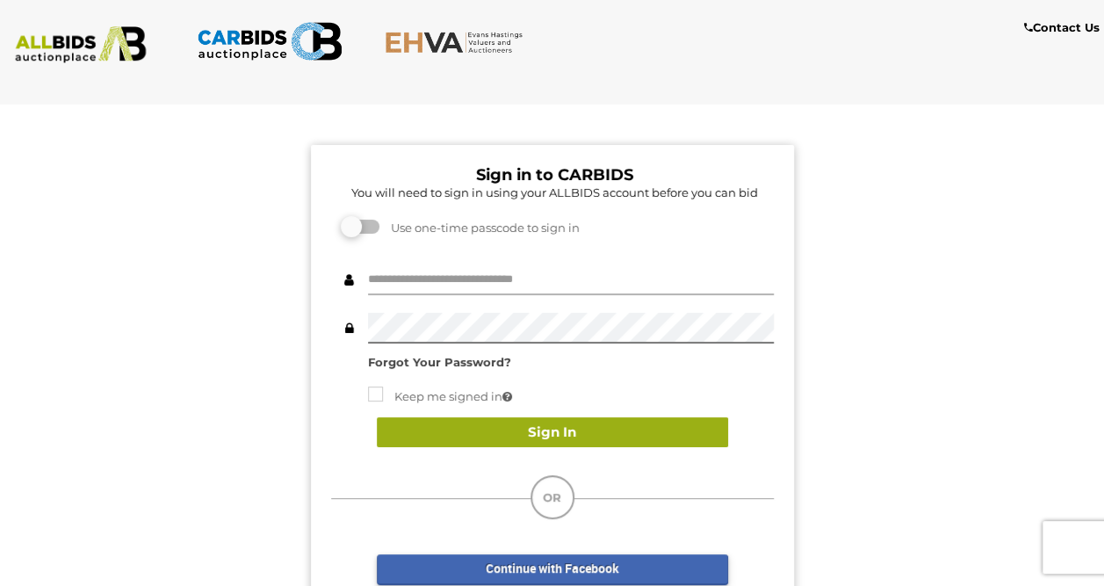
type input "******"
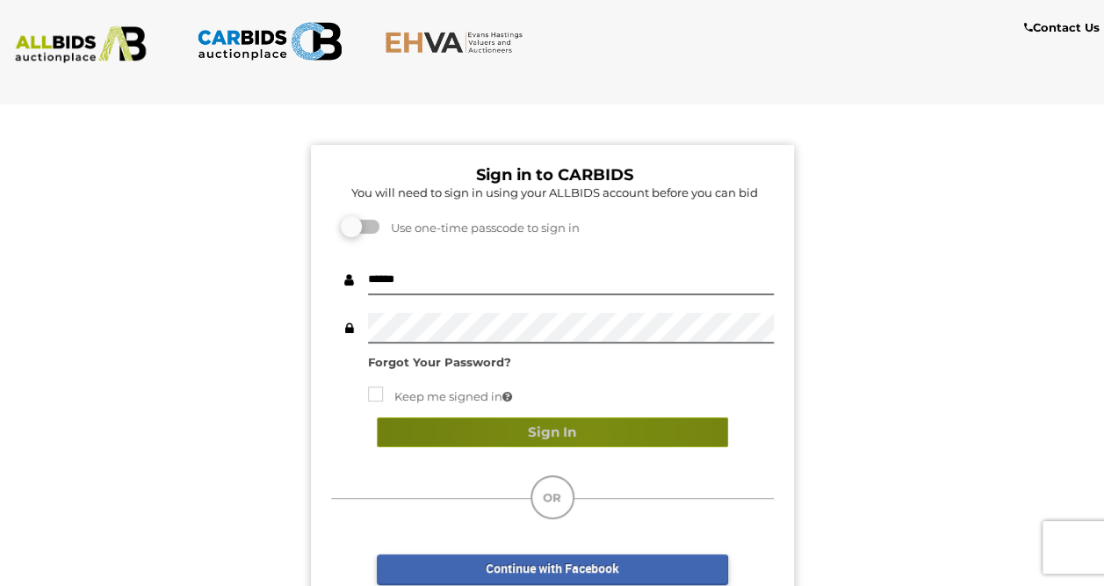
click at [589, 435] on button "Sign In" at bounding box center [552, 432] width 351 height 31
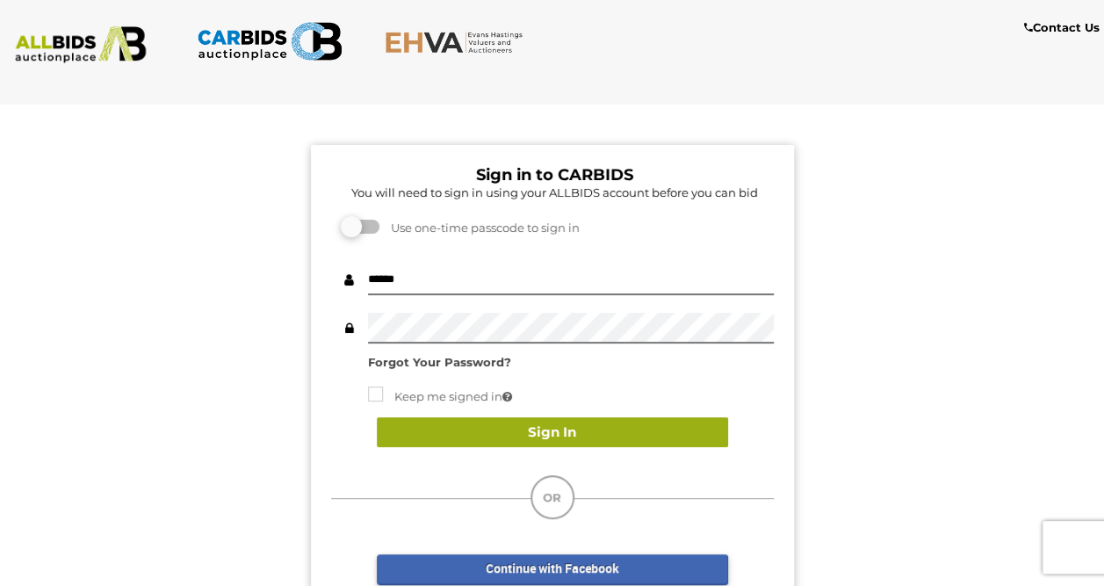
click at [613, 434] on button "Sign In" at bounding box center [552, 432] width 351 height 31
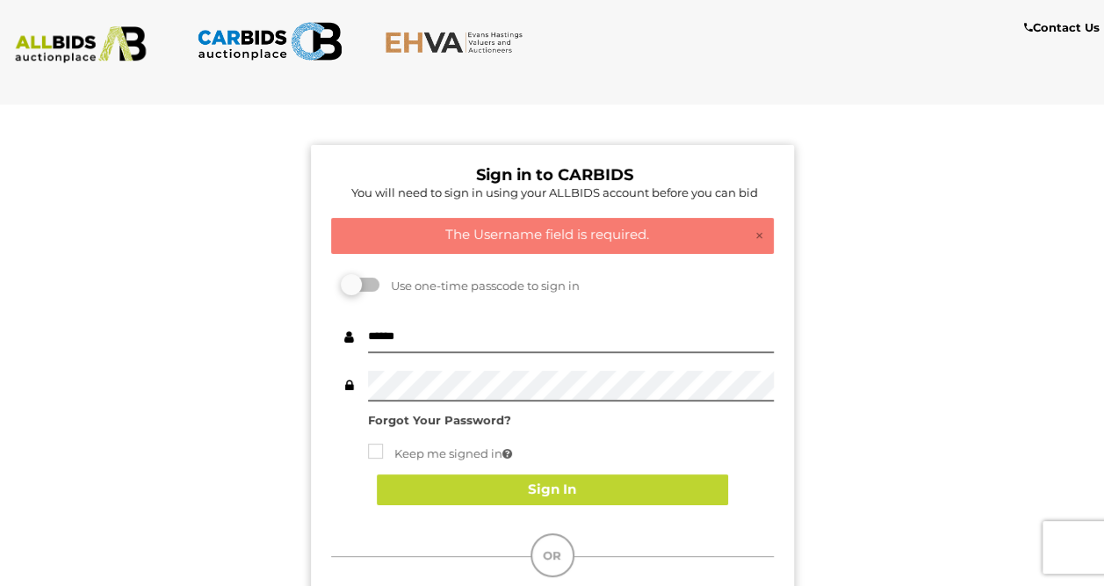
click at [804, 56] on div "Contact Us" at bounding box center [552, 41] width 1130 height 47
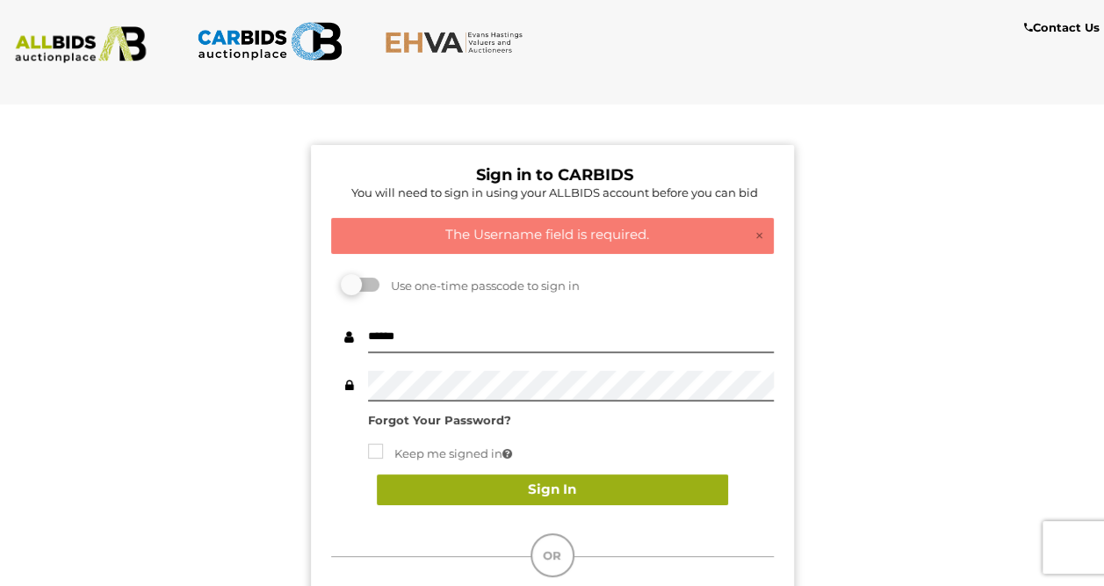
click at [510, 490] on button "Sign In" at bounding box center [552, 489] width 351 height 31
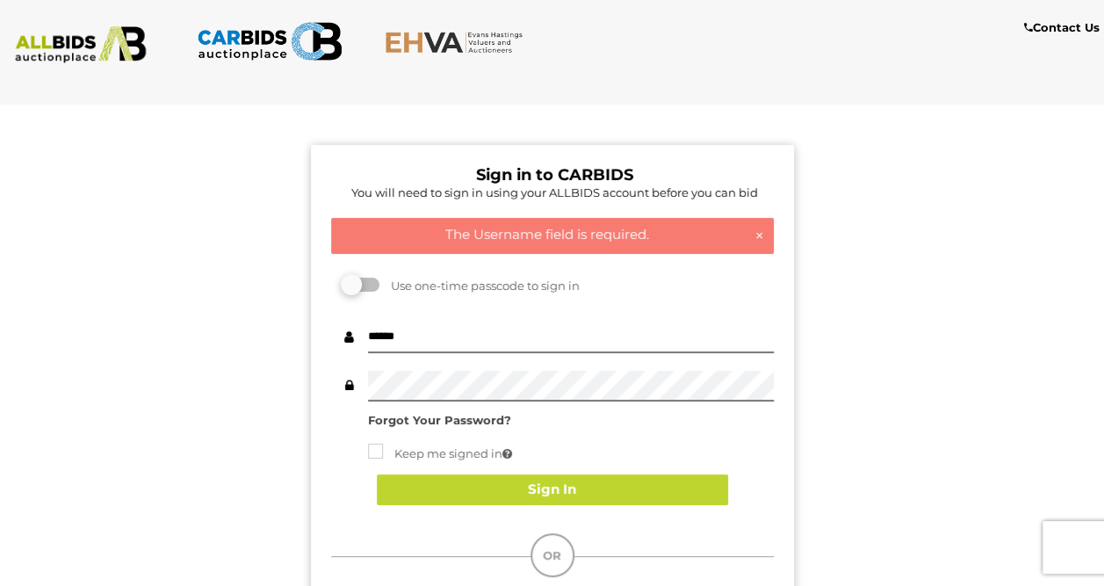
click at [759, 234] on link "×" at bounding box center [759, 236] width 10 height 18
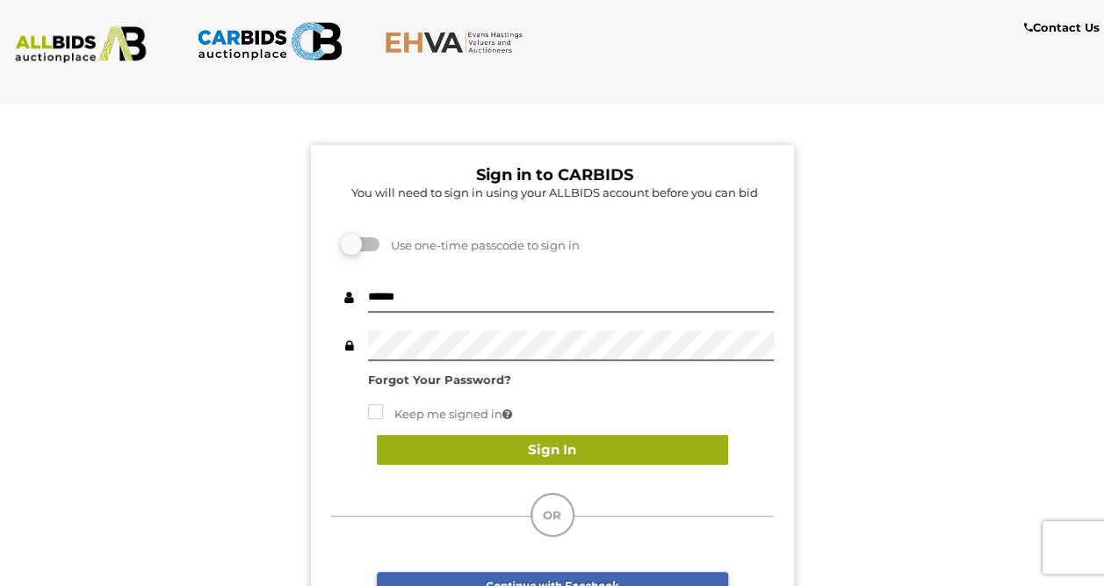
click at [543, 457] on button "Sign In" at bounding box center [552, 450] width 351 height 31
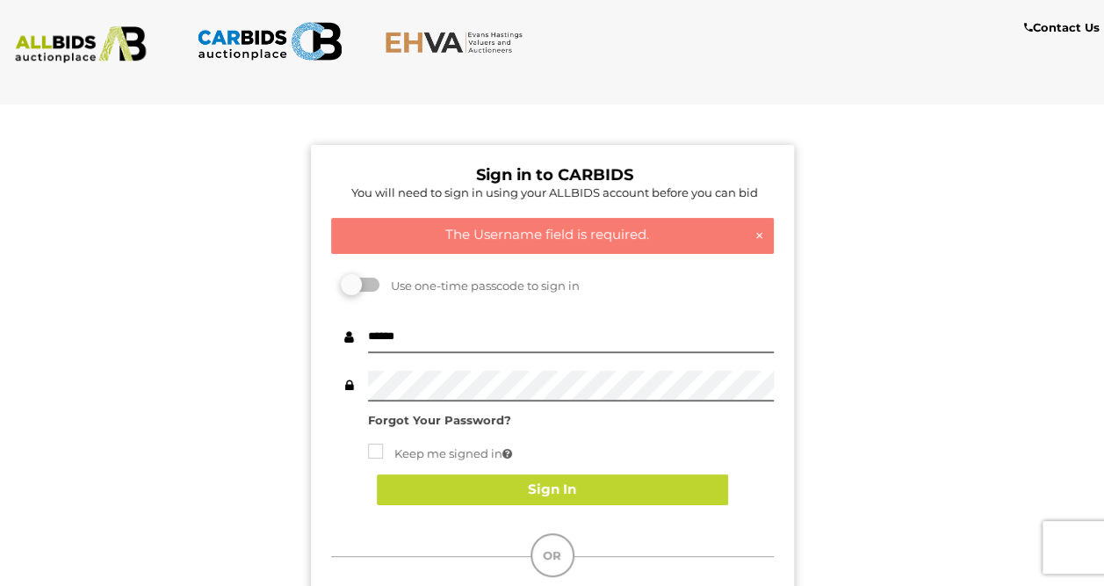
click at [759, 234] on link "×" at bounding box center [759, 236] width 10 height 18
